Goal: Task Accomplishment & Management: Manage account settings

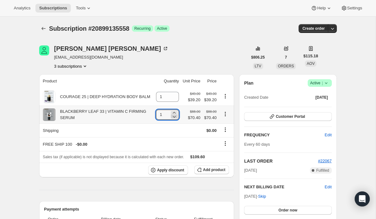
click at [173, 117] on icon at bounding box center [174, 117] width 3 height 2
type input "0"
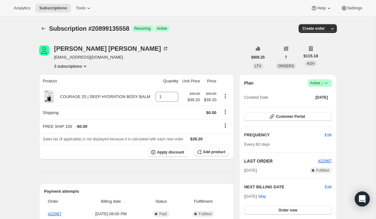
click at [83, 66] on button "3 subscriptions" at bounding box center [71, 66] width 34 height 6
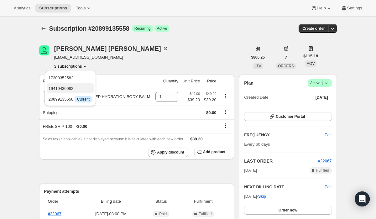
click at [76, 87] on span "19419430982" at bounding box center [71, 89] width 44 height 6
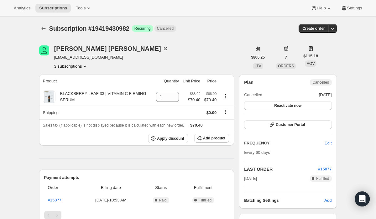
click at [76, 67] on button "3 subscriptions" at bounding box center [71, 66] width 34 height 6
click at [74, 78] on span "17308352582" at bounding box center [61, 78] width 25 height 5
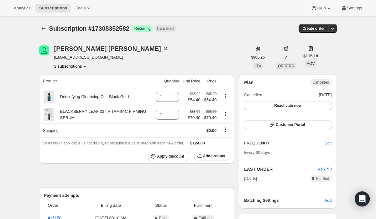
click at [73, 65] on button "3 subscriptions" at bounding box center [71, 66] width 34 height 6
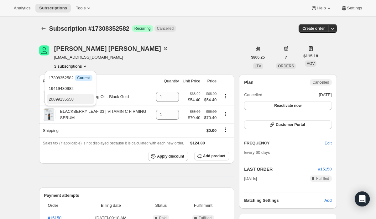
click at [74, 97] on span "20899135558" at bounding box center [61, 99] width 25 height 5
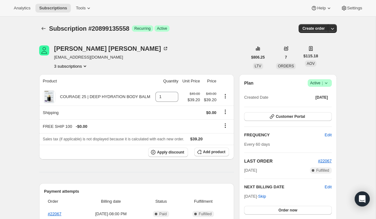
click at [75, 65] on button "3 subscriptions" at bounding box center [71, 66] width 34 height 6
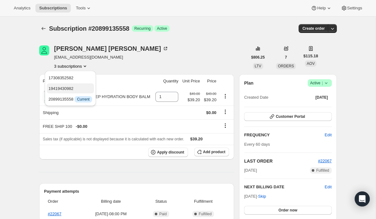
click at [76, 87] on span "19419430982" at bounding box center [71, 89] width 44 height 6
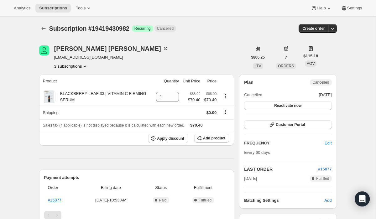
click at [73, 67] on button "3 subscriptions" at bounding box center [71, 66] width 34 height 6
click at [74, 78] on span "17308352582" at bounding box center [61, 78] width 25 height 5
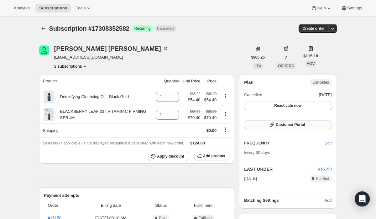
click at [284, 125] on span "Customer Portal" at bounding box center [290, 124] width 29 height 5
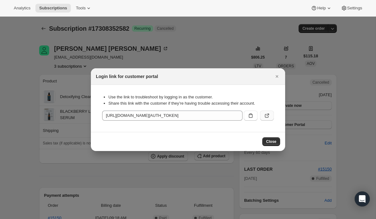
click at [268, 117] on icon ":rq8:" at bounding box center [267, 115] width 6 height 6
click at [269, 142] on span "Close" at bounding box center [271, 141] width 10 height 5
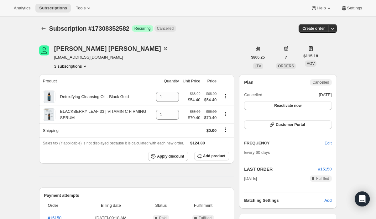
click at [73, 65] on button "3 subscriptions" at bounding box center [71, 66] width 34 height 6
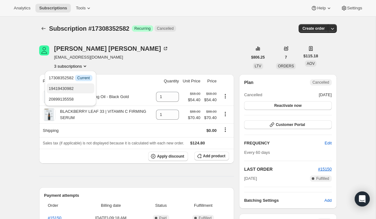
click at [72, 88] on span "19419430982" at bounding box center [61, 88] width 25 height 5
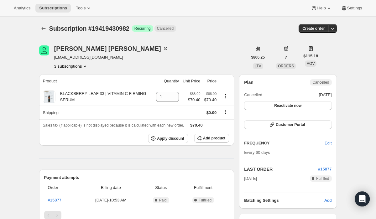
click at [70, 67] on button "3 subscriptions" at bounding box center [71, 66] width 34 height 6
click at [72, 98] on span "20899135558" at bounding box center [61, 99] width 25 height 5
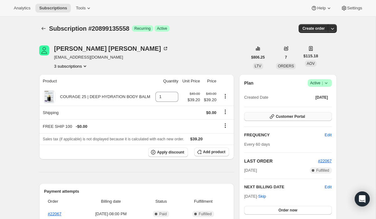
click at [284, 117] on span "Customer Portal" at bounding box center [290, 116] width 29 height 5
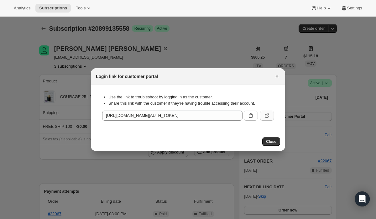
click at [264, 117] on icon ":rus:" at bounding box center [267, 115] width 6 height 6
click at [274, 142] on span "Close" at bounding box center [271, 141] width 10 height 5
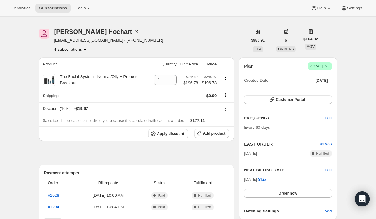
scroll to position [18, 0]
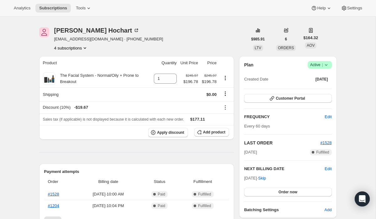
click at [86, 49] on icon "Product actions" at bounding box center [85, 48] width 6 height 6
click at [82, 79] on span "19718471750" at bounding box center [72, 81] width 44 height 6
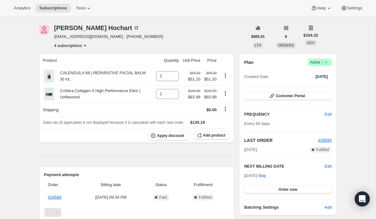
scroll to position [22, 0]
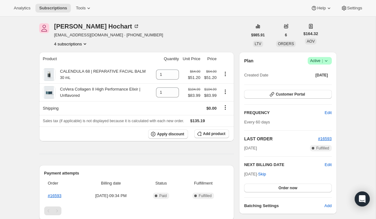
click at [83, 43] on button "4 subscriptions" at bounding box center [71, 44] width 34 height 6
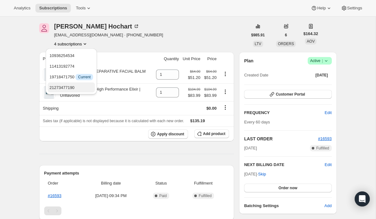
click at [81, 88] on span "21273477190" at bounding box center [72, 88] width 44 height 6
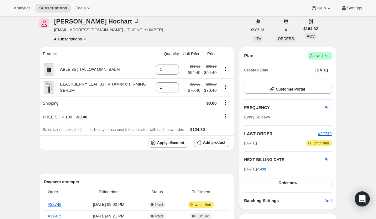
scroll to position [27, 0]
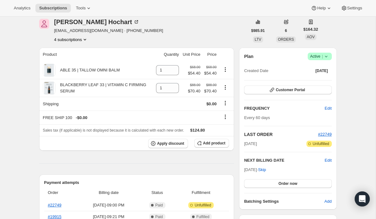
click at [76, 39] on button "4 subscriptions" at bounding box center [71, 39] width 34 height 6
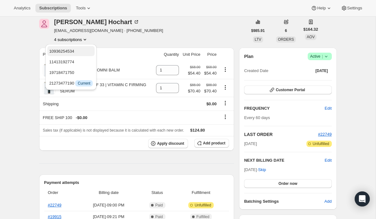
click at [74, 51] on span "10936254534" at bounding box center [61, 51] width 25 height 5
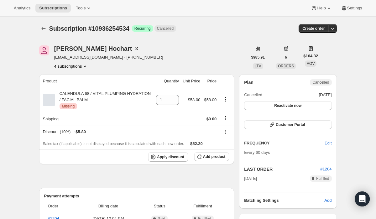
click at [81, 66] on button "4 subscriptions" at bounding box center [71, 66] width 34 height 6
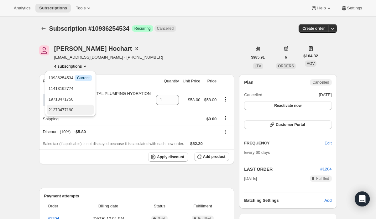
click at [80, 110] on span "21273477190" at bounding box center [71, 110] width 44 height 6
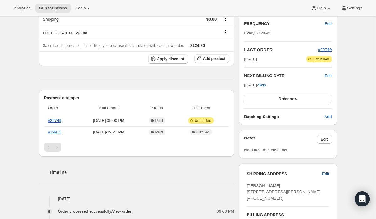
scroll to position [124, 0]
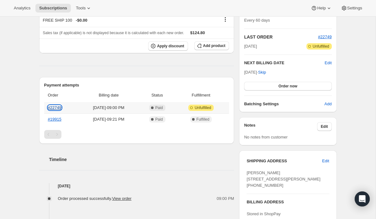
click at [58, 107] on link "#22749" at bounding box center [54, 107] width 13 height 5
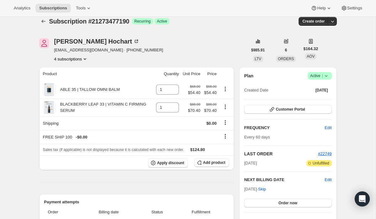
scroll to position [6, 0]
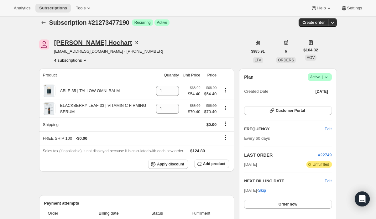
click at [98, 43] on div "Elizabeth Hochart" at bounding box center [97, 42] width 86 height 6
click at [326, 78] on icon at bounding box center [326, 77] width 6 height 6
click at [320, 90] on span "Pause subscription" at bounding box center [317, 89] width 34 height 5
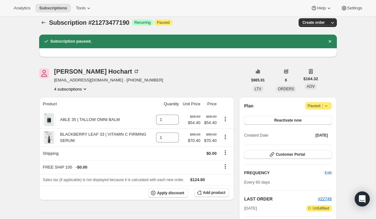
click at [81, 90] on button "4 subscriptions" at bounding box center [71, 89] width 34 height 6
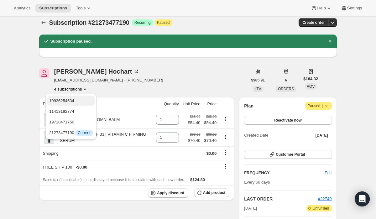
click at [81, 102] on span "10936254534" at bounding box center [71, 101] width 44 height 6
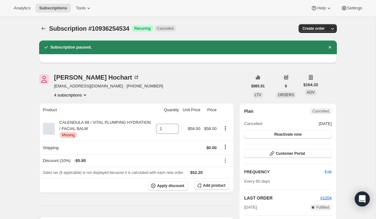
click at [81, 93] on button "4 subscriptions" at bounding box center [71, 95] width 34 height 6
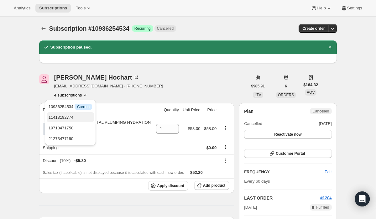
click at [77, 116] on span "11413192774" at bounding box center [71, 117] width 44 height 6
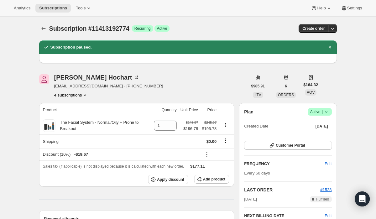
click at [318, 112] on span "Active |" at bounding box center [319, 112] width 19 height 6
click at [317, 125] on span "Pause subscription" at bounding box center [317, 124] width 34 height 5
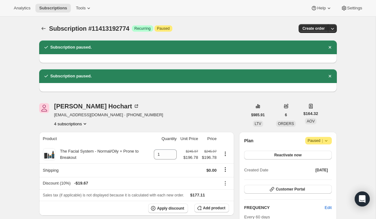
click at [78, 125] on button "4 subscriptions" at bounding box center [71, 124] width 34 height 6
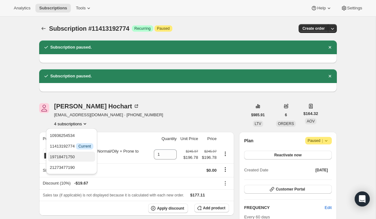
click at [76, 156] on span "19718471750" at bounding box center [72, 157] width 44 height 6
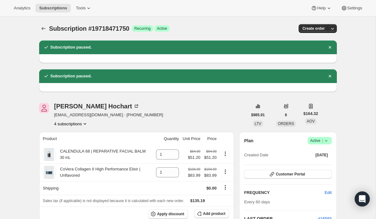
click at [316, 141] on span "Active |" at bounding box center [319, 141] width 19 height 6
click at [317, 152] on span "Pause subscription" at bounding box center [317, 153] width 34 height 5
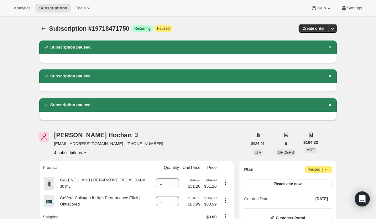
click at [75, 153] on button "4 subscriptions" at bounding box center [71, 152] width 34 height 6
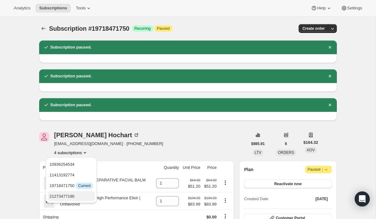
click at [75, 195] on span "21273477190" at bounding box center [62, 196] width 25 height 5
